Goal: Find contact information: Find contact information

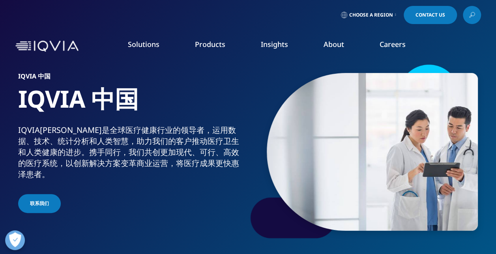
click at [433, 17] on span "Contact Us" at bounding box center [430, 15] width 30 height 5
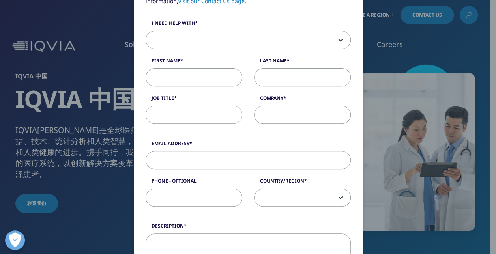
scroll to position [41, 0]
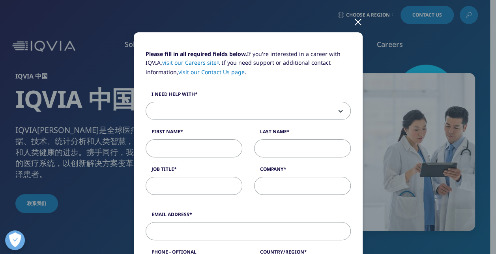
click at [353, 18] on div at bounding box center [357, 22] width 9 height 22
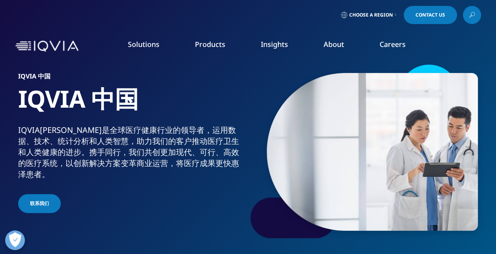
click at [425, 6] on link "Contact Us" at bounding box center [430, 15] width 53 height 18
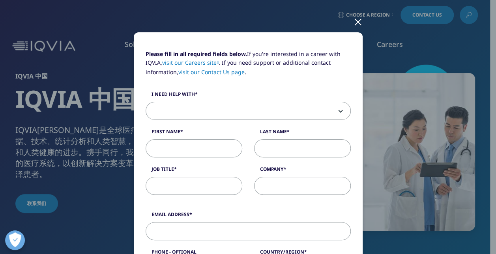
click at [213, 71] on link "visit our Contact Us page" at bounding box center [211, 71] width 66 height 7
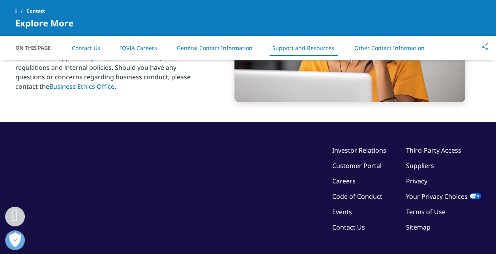
scroll to position [1322, 0]
